Goal: Task Accomplishment & Management: Manage account settings

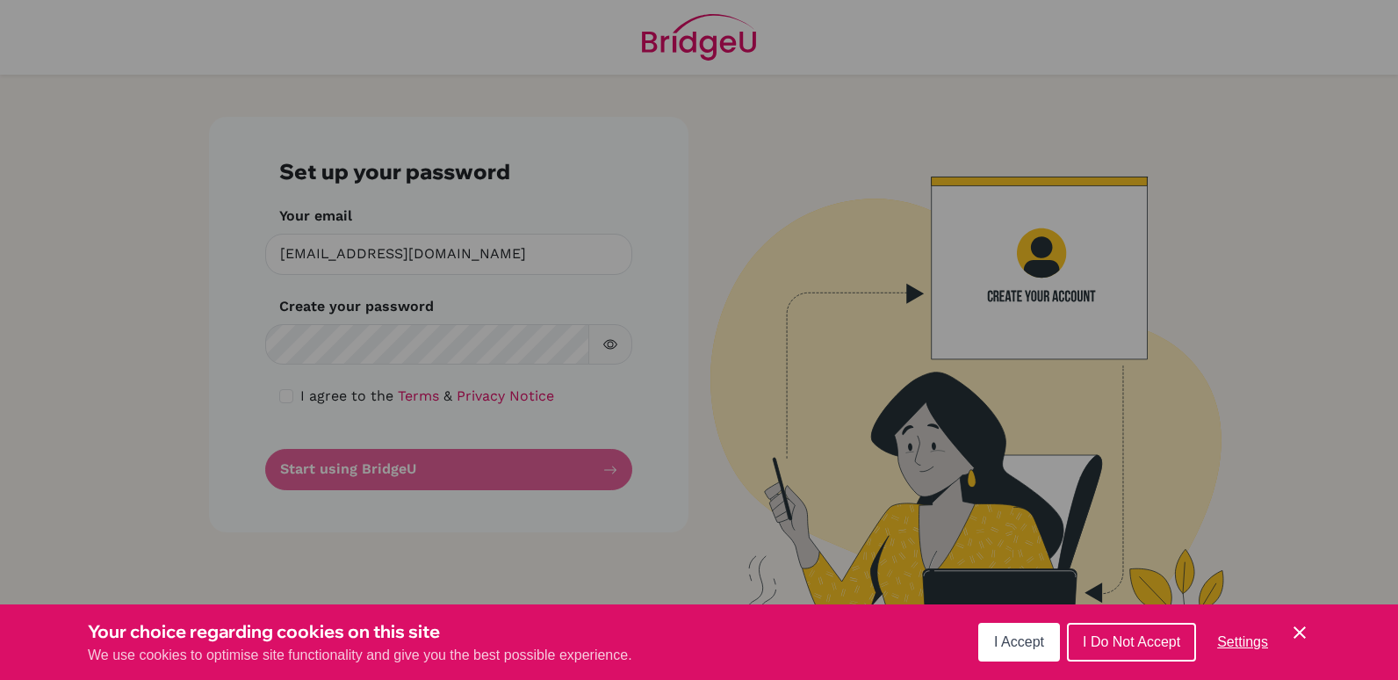
click at [345, 338] on div "Cookie Preferences" at bounding box center [699, 340] width 1398 height 680
click at [317, 346] on div "Cookie Preferences" at bounding box center [699, 340] width 1398 height 680
click at [1009, 648] on span "I Accept" at bounding box center [1019, 641] width 50 height 15
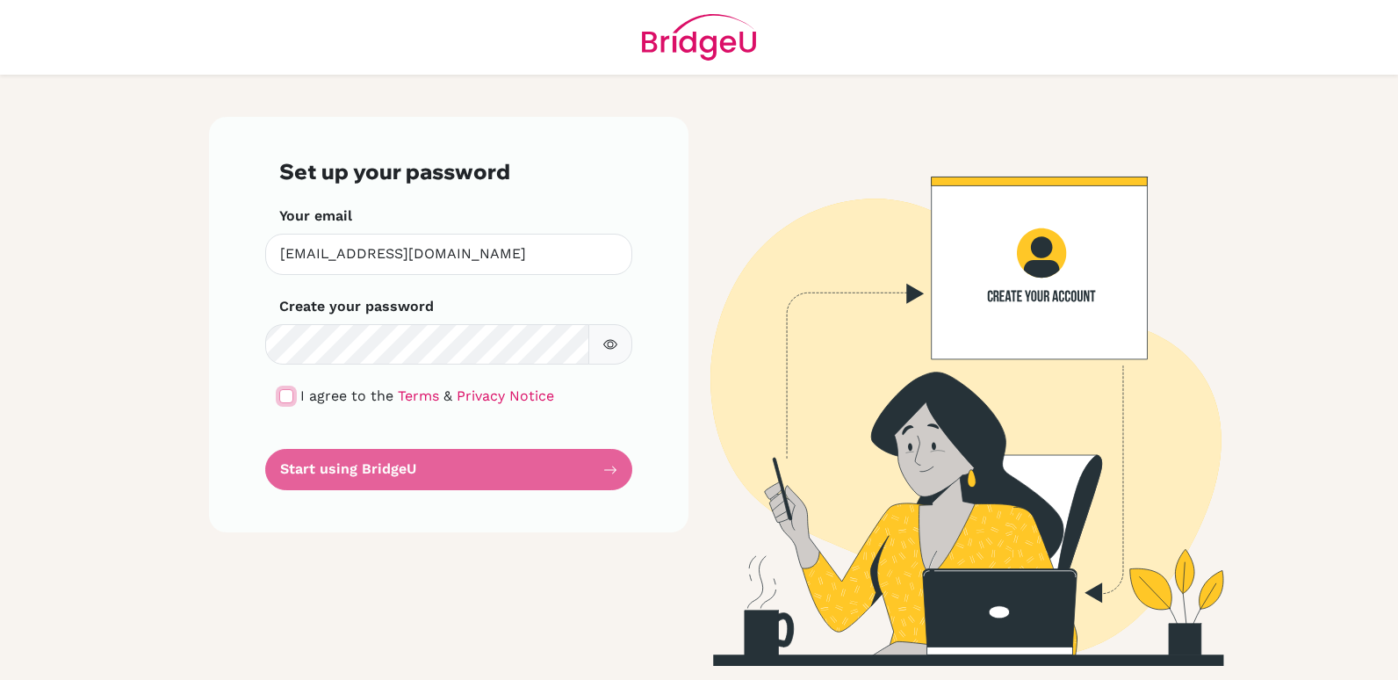
click at [287, 396] on input "checkbox" at bounding box center [286, 396] width 14 height 14
checkbox input "true"
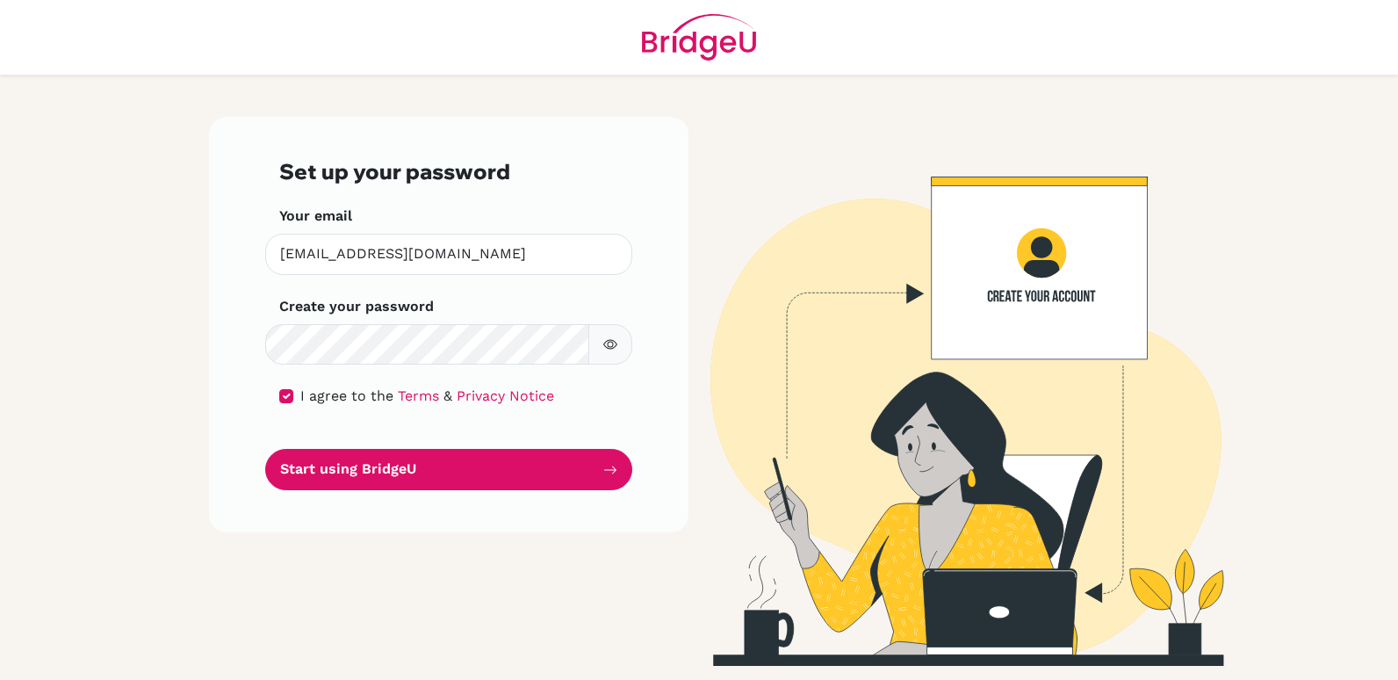
click at [614, 341] on icon "button" at bounding box center [610, 345] width 14 height 10
click at [614, 340] on icon "button" at bounding box center [610, 344] width 14 height 14
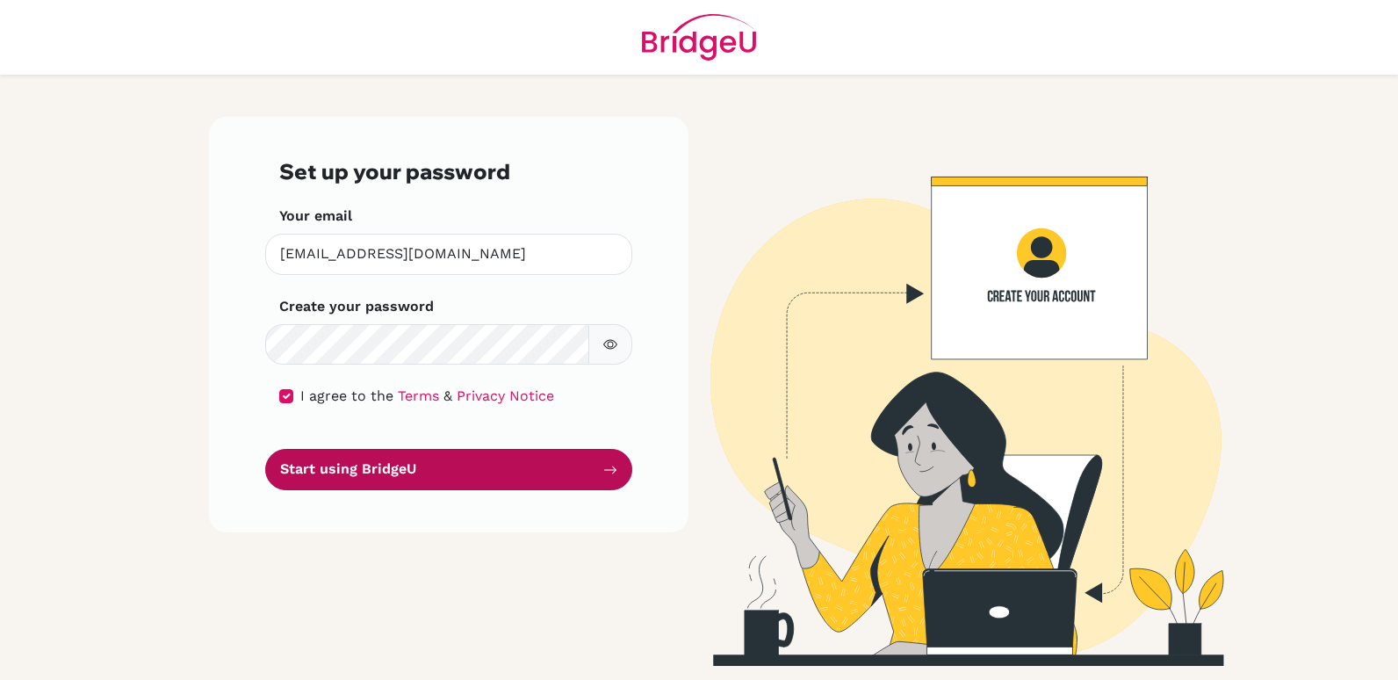
click at [392, 475] on button "Start using BridgeU" at bounding box center [448, 469] width 367 height 41
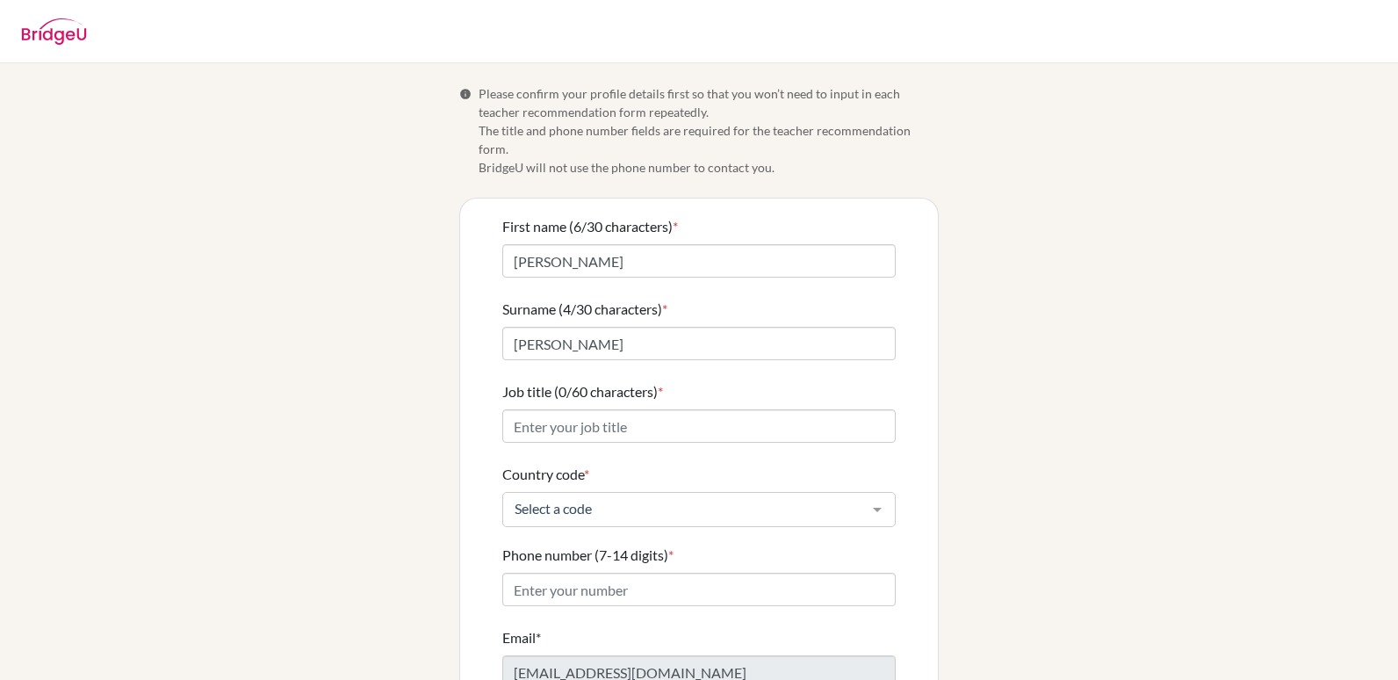
scroll to position [105, 0]
